Goal: Transaction & Acquisition: Purchase product/service

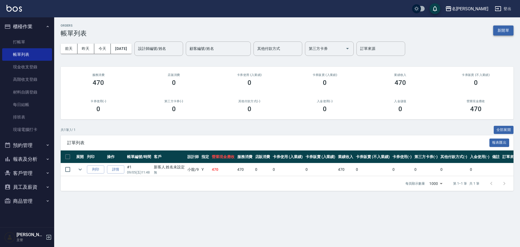
click at [505, 30] on button "新開單" at bounding box center [503, 30] width 20 height 10
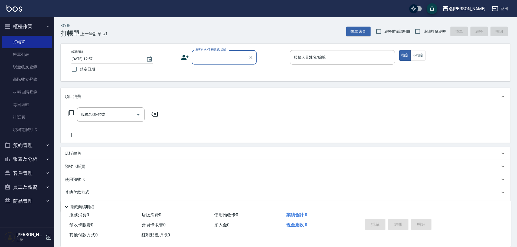
drag, startPoint x: 237, startPoint y: 58, endPoint x: 231, endPoint y: 63, distance: 8.0
click at [237, 58] on input "顧客姓名/手機號碼/編號" at bounding box center [220, 57] width 52 height 9
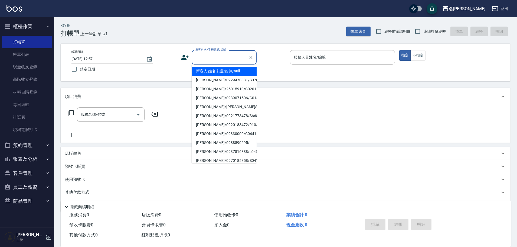
click at [226, 68] on li "新客人 姓名未設定/無/null" at bounding box center [224, 71] width 65 height 9
type input "新客人 姓名未設定/無/null"
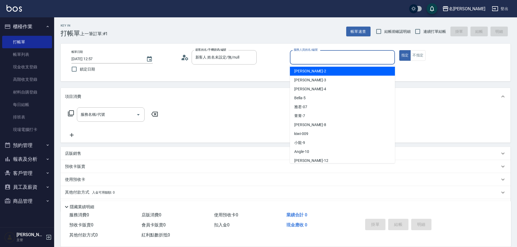
click at [377, 56] on input "服務人員姓名/編號" at bounding box center [342, 57] width 100 height 9
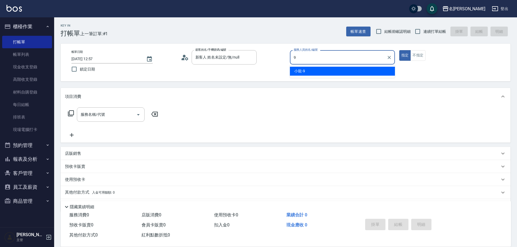
type input "小龍-9"
type button "true"
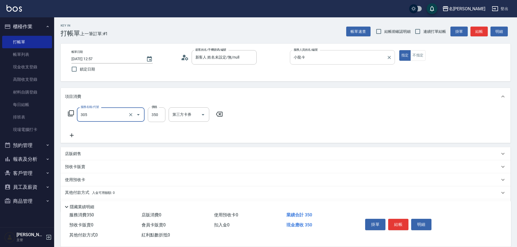
type input "不指定剪髮(305)"
type input "150"
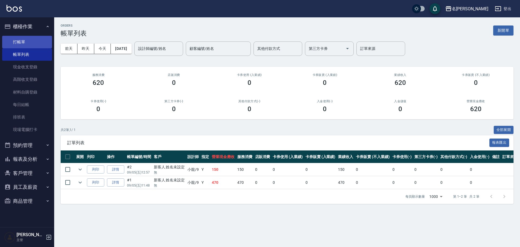
click at [27, 36] on ul "打帳單 帳單列表 現金收支登錄 高階收支登錄 材料自購登錄 每日結帳 排班表 現場電腦打卡" at bounding box center [27, 86] width 50 height 104
click at [45, 40] on link "打帳單" at bounding box center [27, 42] width 50 height 12
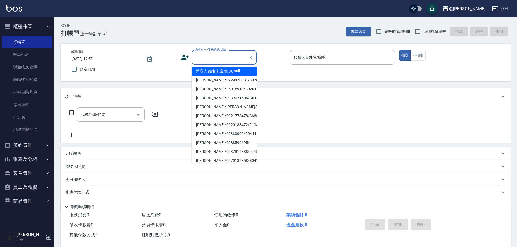
click at [207, 61] on input "顧客姓名/手機號碼/編號" at bounding box center [220, 57] width 52 height 9
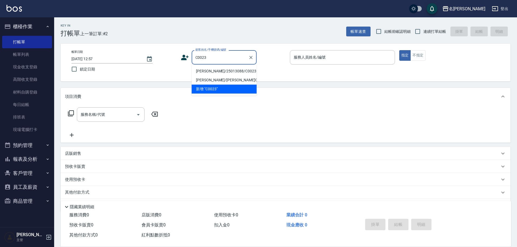
click at [235, 73] on li "[PERSON_NAME]/25013088/C0023" at bounding box center [224, 71] width 65 height 9
type input "[PERSON_NAME]/25013088/C0023"
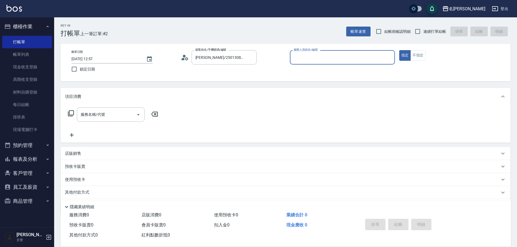
type input "敏卉-2"
click at [72, 111] on icon at bounding box center [71, 113] width 6 height 6
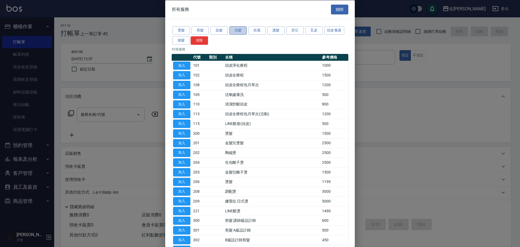
click at [236, 31] on button "洗髮" at bounding box center [237, 30] width 17 height 8
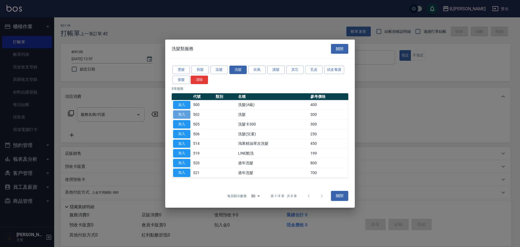
click at [181, 112] on button "加入" at bounding box center [181, 114] width 17 height 8
type input "洗髮(502)"
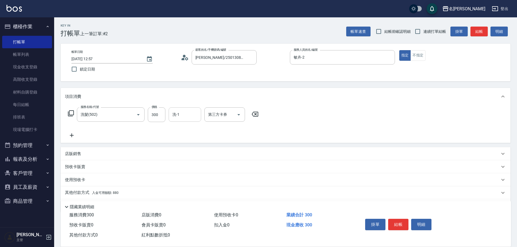
click at [180, 116] on input "洗-1" at bounding box center [185, 114] width 28 height 9
click at [179, 128] on span "語爭 -20" at bounding box center [179, 128] width 13 height 6
type input "語爭-20"
click at [68, 112] on icon at bounding box center [71, 113] width 6 height 6
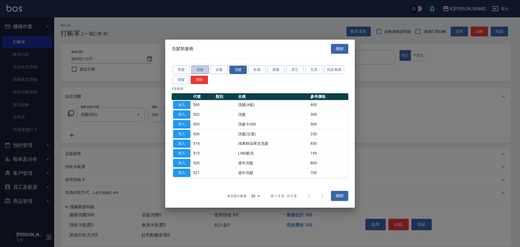
click at [201, 67] on button "剪髮" at bounding box center [199, 70] width 17 height 8
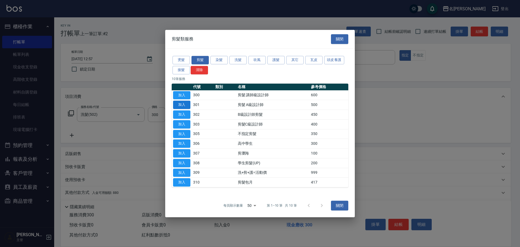
click at [186, 104] on button "加入" at bounding box center [181, 104] width 17 height 8
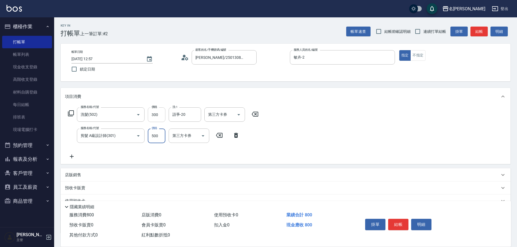
click at [159, 114] on input "300" at bounding box center [157, 114] width 18 height 15
type input "400"
click at [267, 151] on div "服務名稱/代號 洗髮(502) 服務名稱/代號 價格 400 價格 洗-1 語爭-20 洗-1 第三方卡券 第三方卡券 服務名稱/代號 剪髮 A級設計師(30…" at bounding box center [286, 134] width 450 height 59
click at [161, 135] on input "500" at bounding box center [157, 135] width 18 height 15
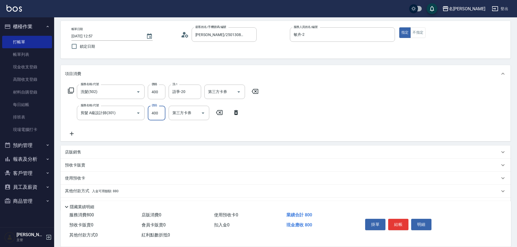
scroll to position [38, 0]
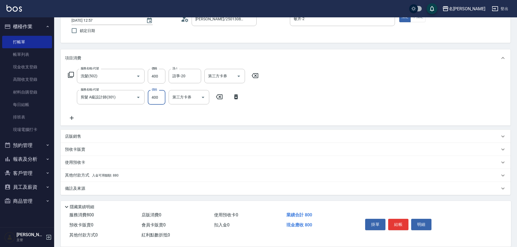
type input "400"
click at [74, 173] on p "其他付款方式 入金可用餘額: 880" at bounding box center [92, 175] width 54 height 6
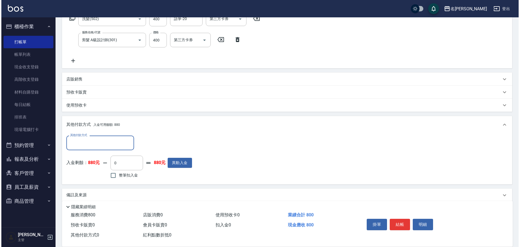
scroll to position [102, 0]
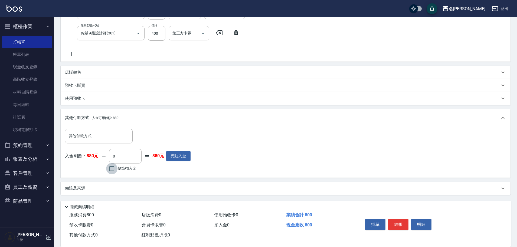
click at [113, 168] on input "整筆扣入金" at bounding box center [111, 168] width 11 height 11
checkbox input "true"
type input "800"
click at [422, 221] on button "明細" at bounding box center [421, 223] width 20 height 11
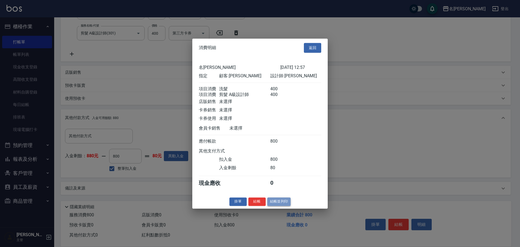
click at [279, 205] on button "結帳並列印" at bounding box center [279, 201] width 24 height 8
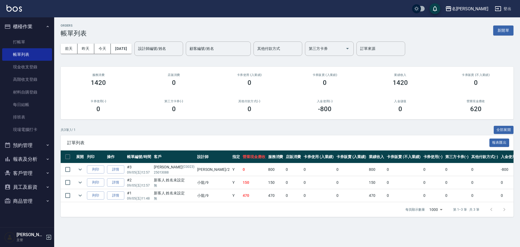
click at [145, 120] on div "ORDERS 帳單列表 新開單 [DATE] [DATE] [DATE] [DATE] 設計師編號/姓名 設計師編號/姓名 顧客編號/姓名 顧客編號/姓名 其…" at bounding box center [287, 120] width 466 height 206
click at [38, 148] on button "預約管理" at bounding box center [27, 145] width 50 height 14
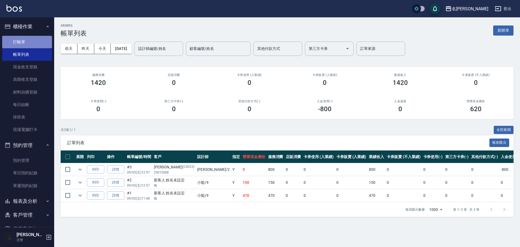
click at [29, 42] on link "打帳單" at bounding box center [27, 42] width 50 height 12
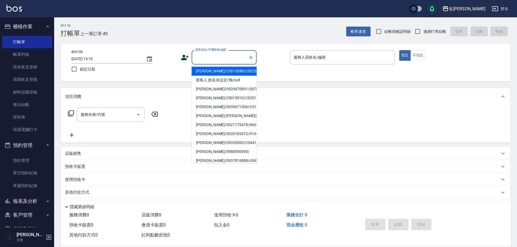
drag, startPoint x: 208, startPoint y: 55, endPoint x: 210, endPoint y: 66, distance: 10.7
click at [207, 55] on input "顧客姓名/手機號碼/編號" at bounding box center [220, 57] width 52 height 9
drag, startPoint x: 215, startPoint y: 78, endPoint x: 145, endPoint y: 101, distance: 73.5
click at [215, 78] on li "新客人 姓名未設定/無/null" at bounding box center [224, 80] width 65 height 9
type input "新客人 姓名未設定/無/null"
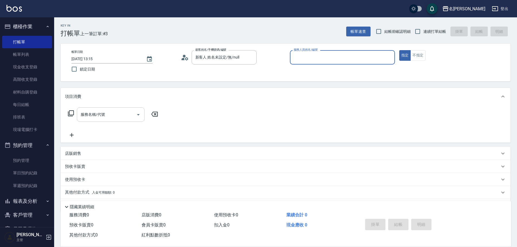
click at [108, 119] on input "服務名稱/代號" at bounding box center [106, 114] width 55 height 9
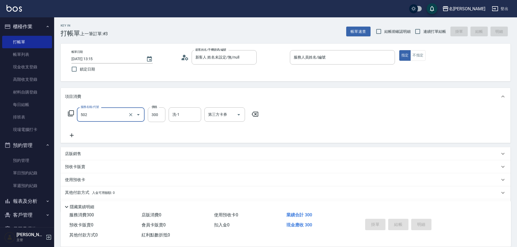
type input "洗髮(502)"
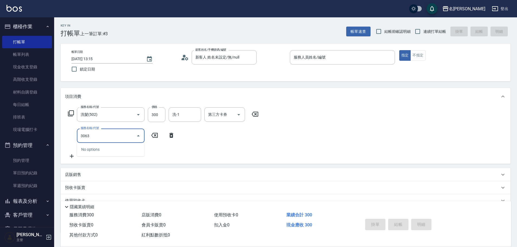
drag, startPoint x: 117, startPoint y: 136, endPoint x: 54, endPoint y: 134, distance: 63.4
click at [54, 134] on div "名留龍江 登出 櫃檯作業 打帳單 帳單列表 現金收支登錄 高階收支登錄 材料自購登錄 每日結帳 排班表 現場電腦打卡 預約管理 預約管理 單日預約紀錄 單週預…" at bounding box center [258, 142] width 517 height 285
type input "高中學生(306)"
type input "350"
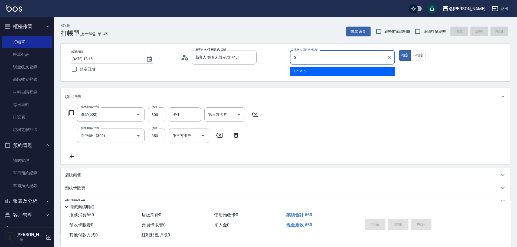
drag, startPoint x: 332, startPoint y: 62, endPoint x: 365, endPoint y: 53, distance: 34.4
click at [332, 61] on input "5" at bounding box center [338, 57] width 92 height 9
type input "Bella-5"
type button "true"
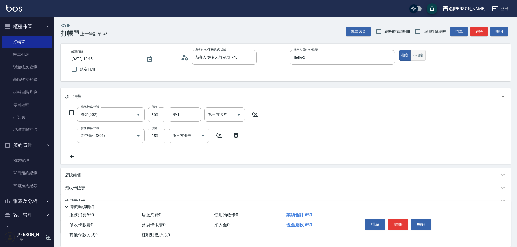
click at [425, 59] on button "不指定" at bounding box center [417, 55] width 15 height 11
click at [481, 31] on button "結帳" at bounding box center [478, 32] width 17 height 10
